Goal: Navigation & Orientation: Find specific page/section

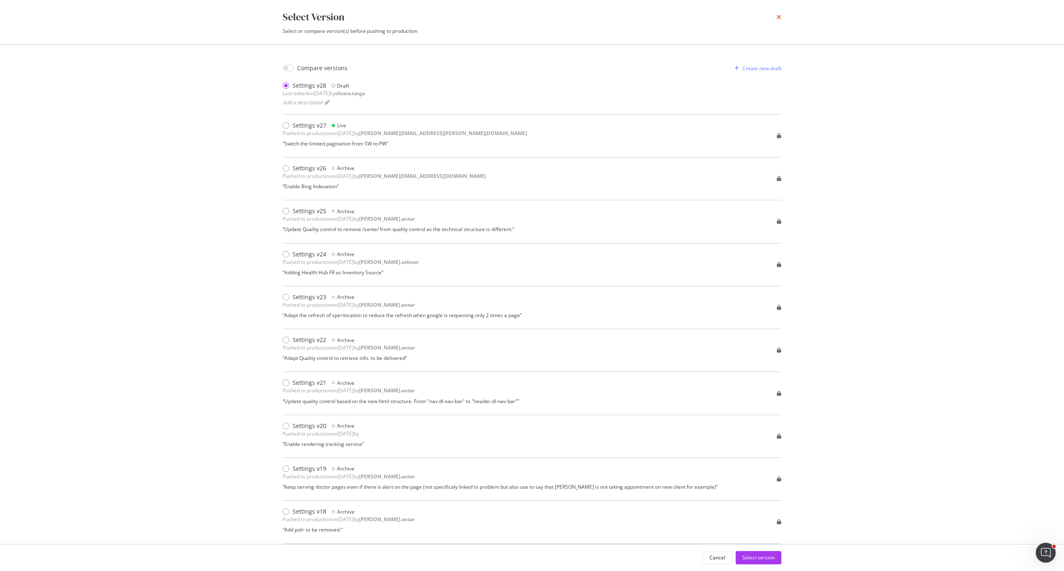
click at [777, 14] on icon "times" at bounding box center [778, 17] width 5 height 7
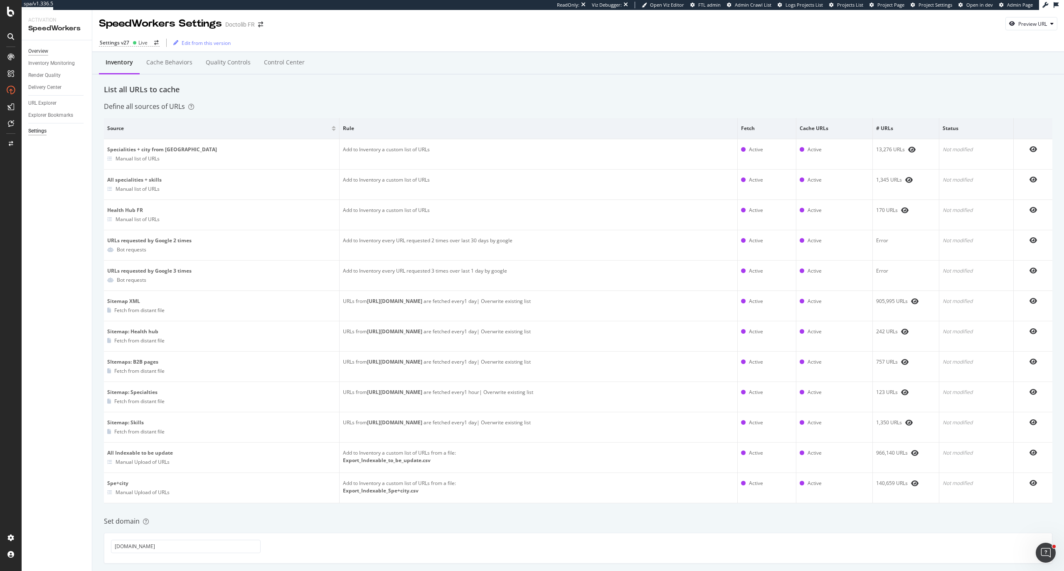
click at [38, 50] on div "Overview" at bounding box center [38, 51] width 20 height 9
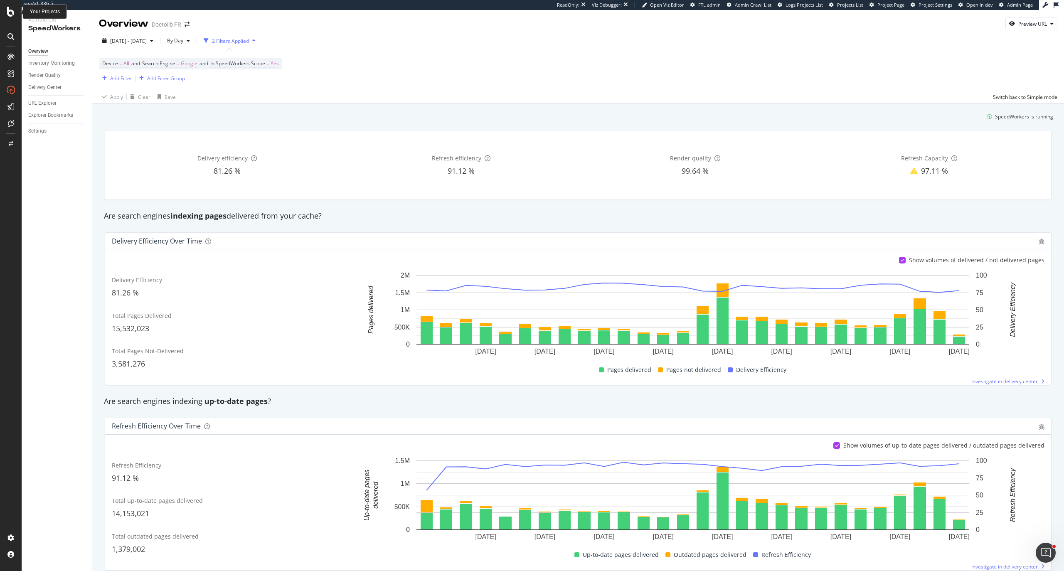
click at [9, 12] on icon at bounding box center [10, 12] width 7 height 10
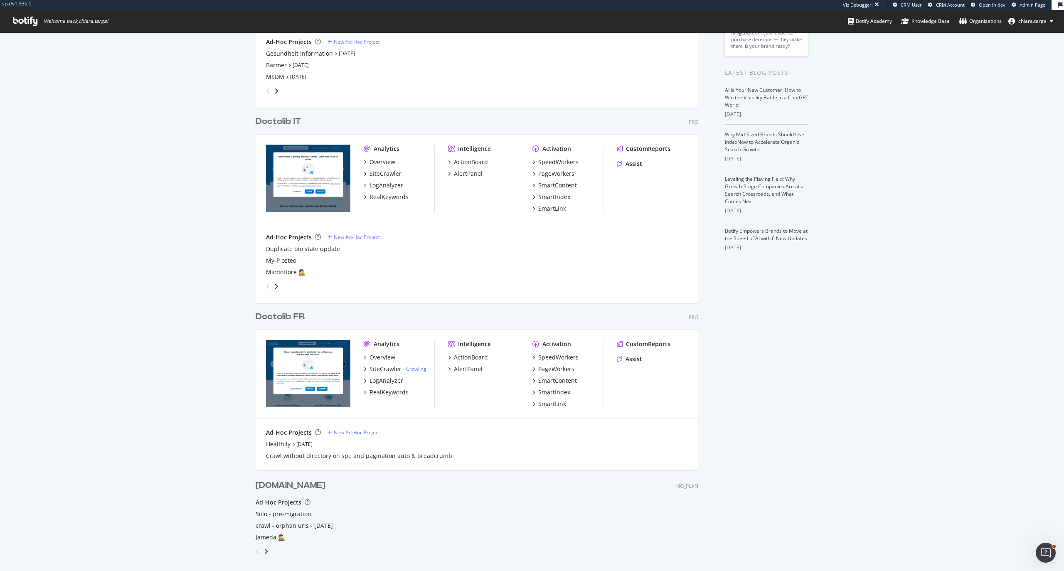
scroll to position [166, 0]
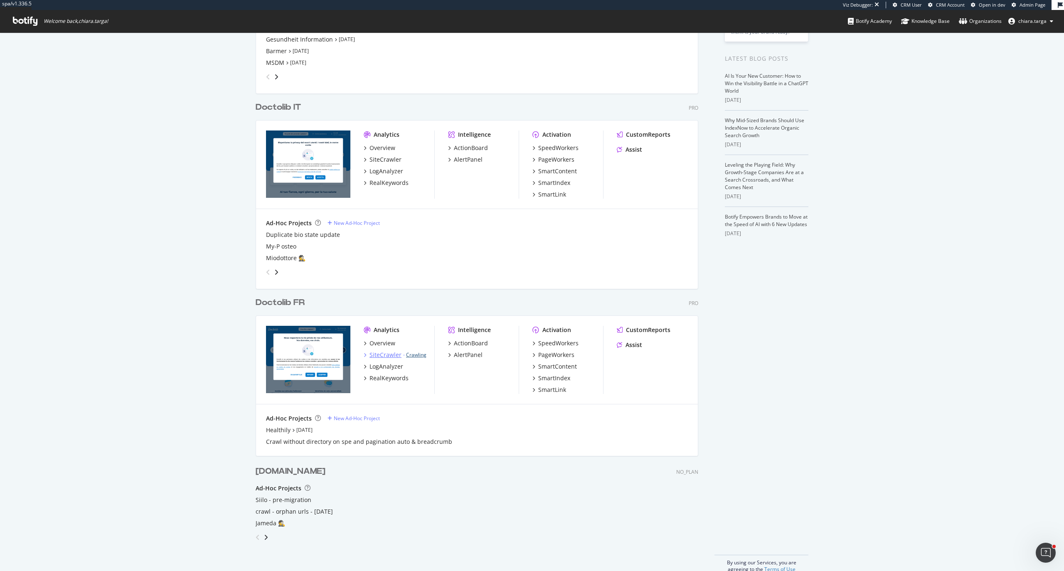
click at [413, 351] on link "Crawling" at bounding box center [416, 354] width 20 height 7
